Goal: Find specific page/section: Find specific page/section

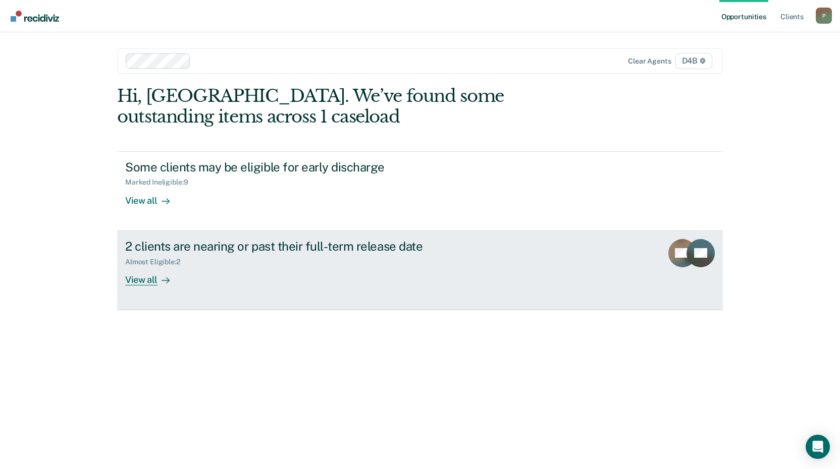
click at [142, 286] on link "2 clients are nearing or past their full-term release date Almost Eligible : 2 …" at bounding box center [420, 270] width 606 height 79
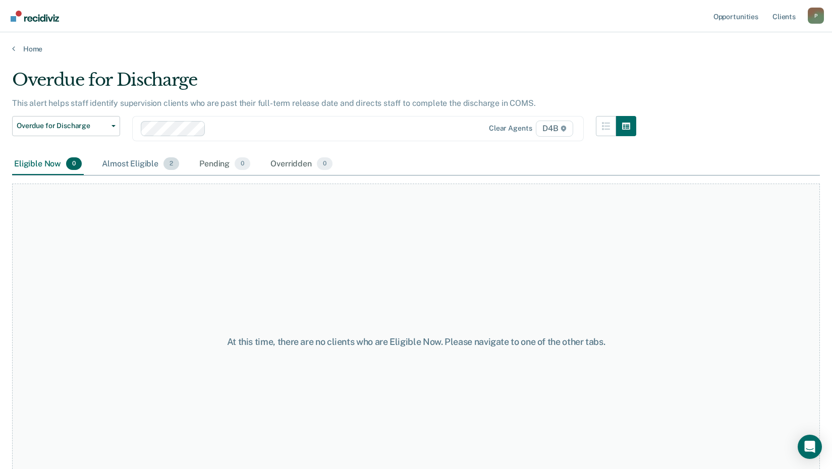
click at [133, 171] on div "Almost Eligible 2" at bounding box center [140, 164] width 81 height 22
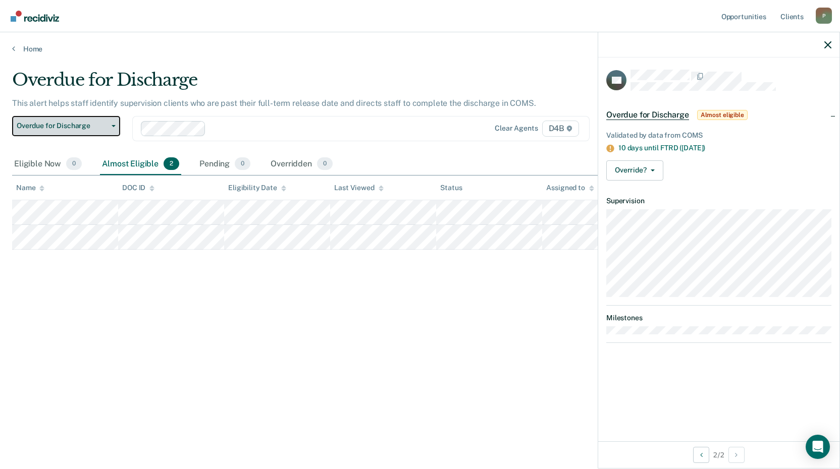
click at [95, 131] on button "Overdue for Discharge" at bounding box center [66, 126] width 108 height 20
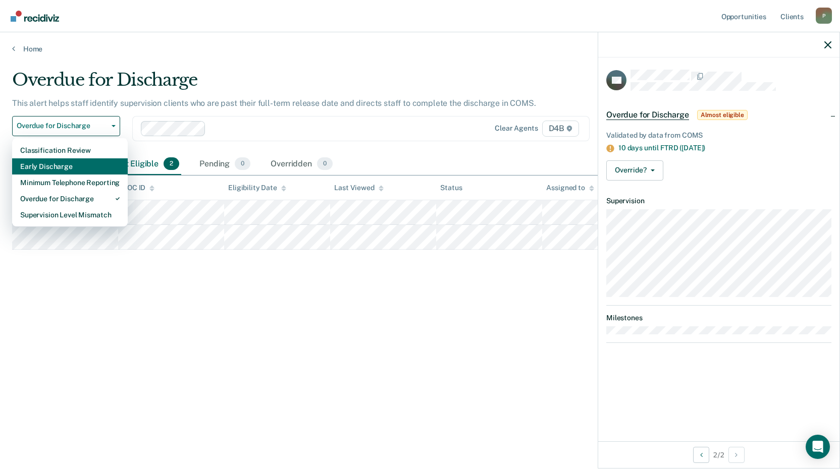
click at [83, 161] on div "Early Discharge" at bounding box center [69, 166] width 99 height 16
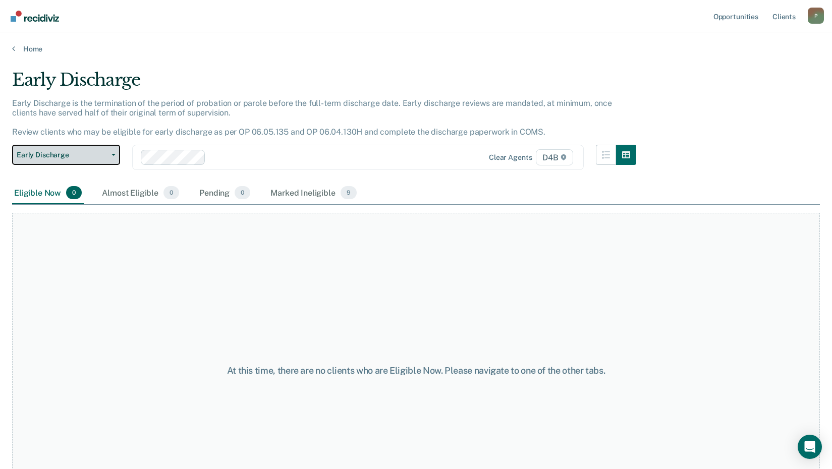
click at [95, 157] on span "Early Discharge" at bounding box center [62, 155] width 91 height 9
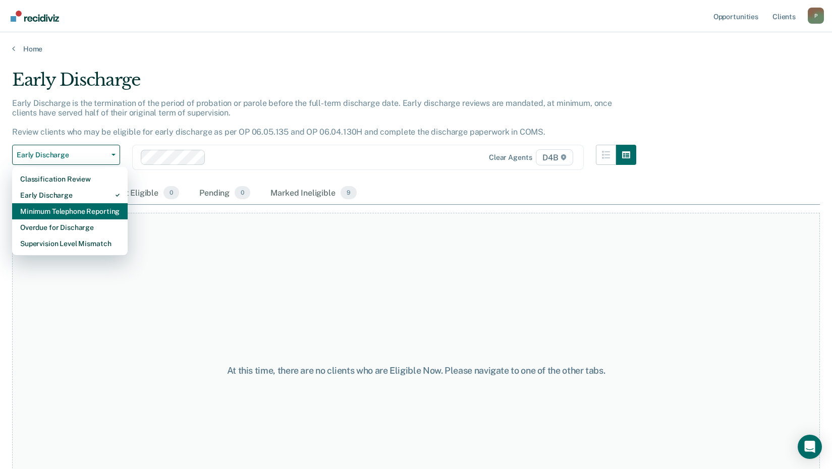
click at [97, 213] on div "Minimum Telephone Reporting" at bounding box center [69, 211] width 99 height 16
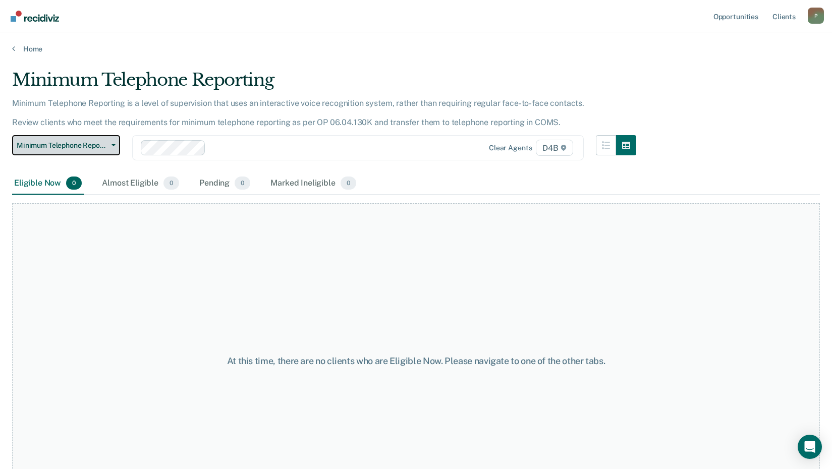
click at [98, 150] on button "Minimum Telephone Reporting" at bounding box center [66, 145] width 108 height 20
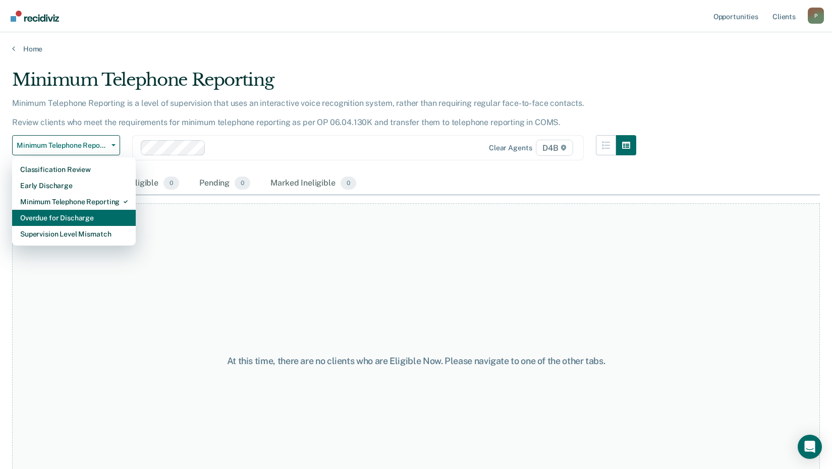
click at [81, 222] on div "Overdue for Discharge" at bounding box center [73, 218] width 107 height 16
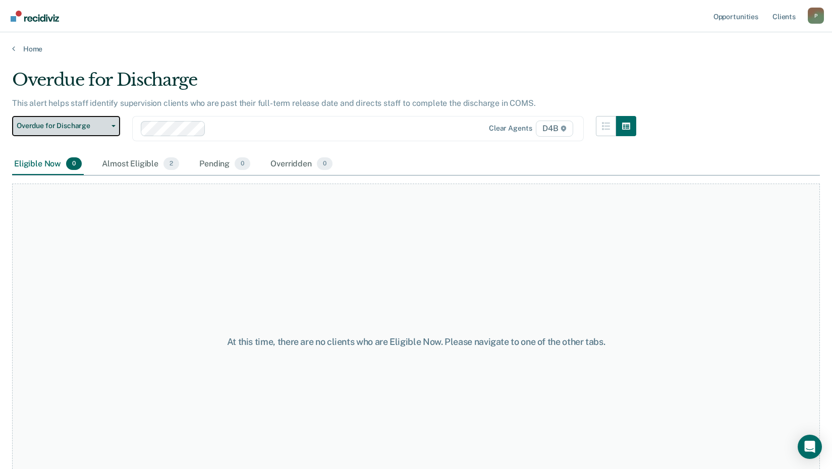
click at [108, 126] on span "button" at bounding box center [111, 126] width 8 height 2
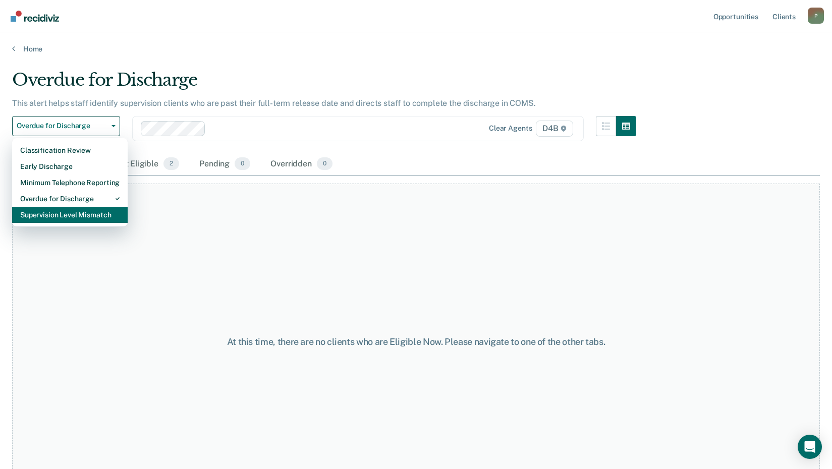
click at [99, 212] on div "Supervision Level Mismatch" at bounding box center [69, 215] width 99 height 16
